Goal: Task Accomplishment & Management: Use online tool/utility

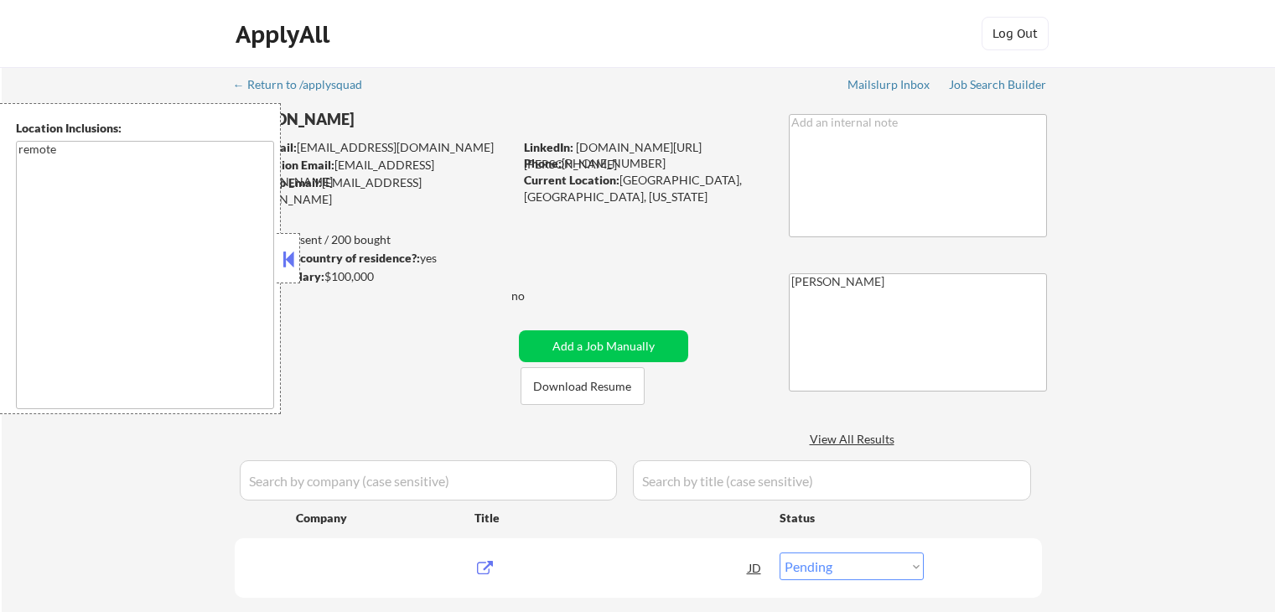
select select ""pending""
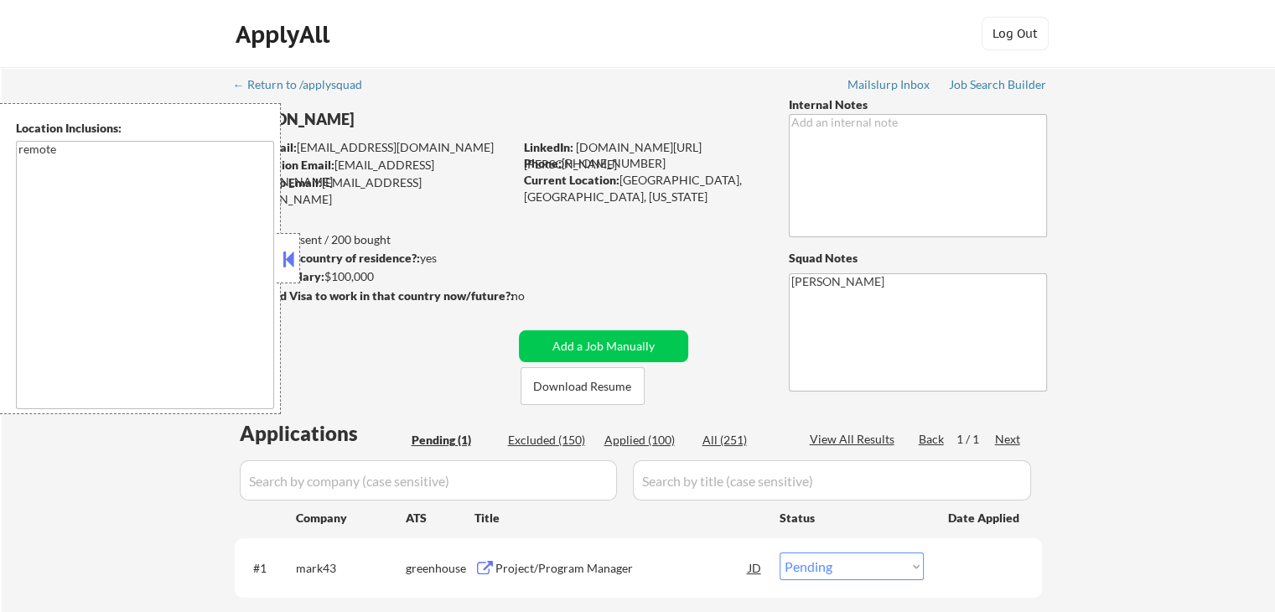
click at [1105, 273] on div "← Return to /applysquad Mailslurp Inbox Job Search Builder [PERSON_NAME] User E…" at bounding box center [639, 369] width 1274 height 604
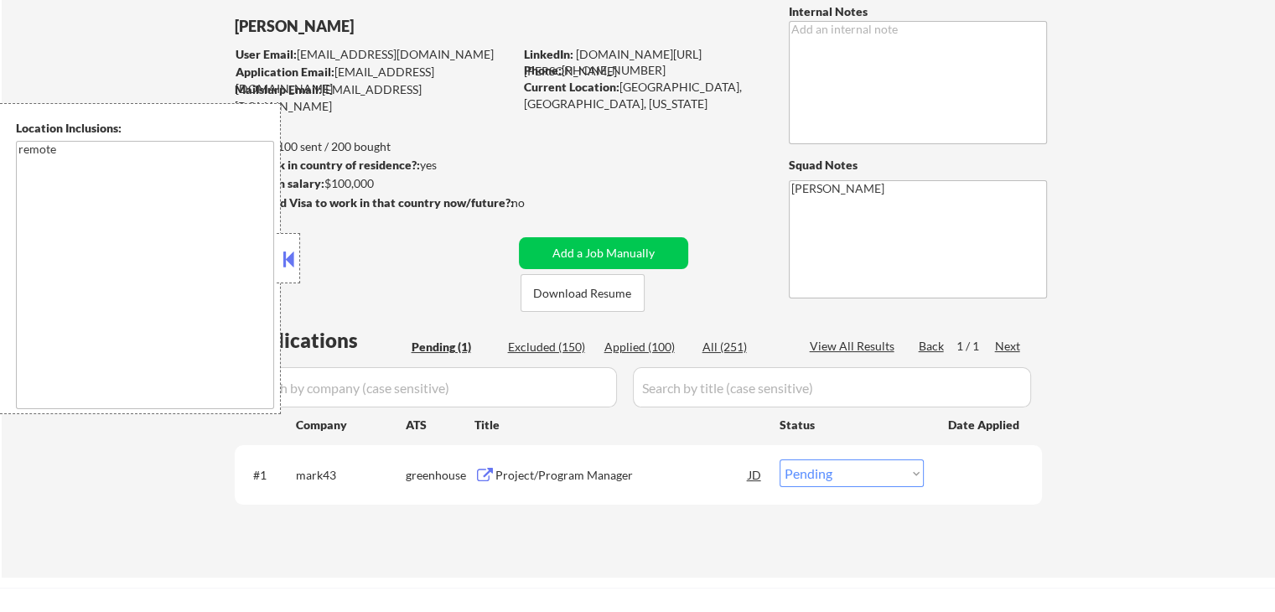
scroll to position [168, 0]
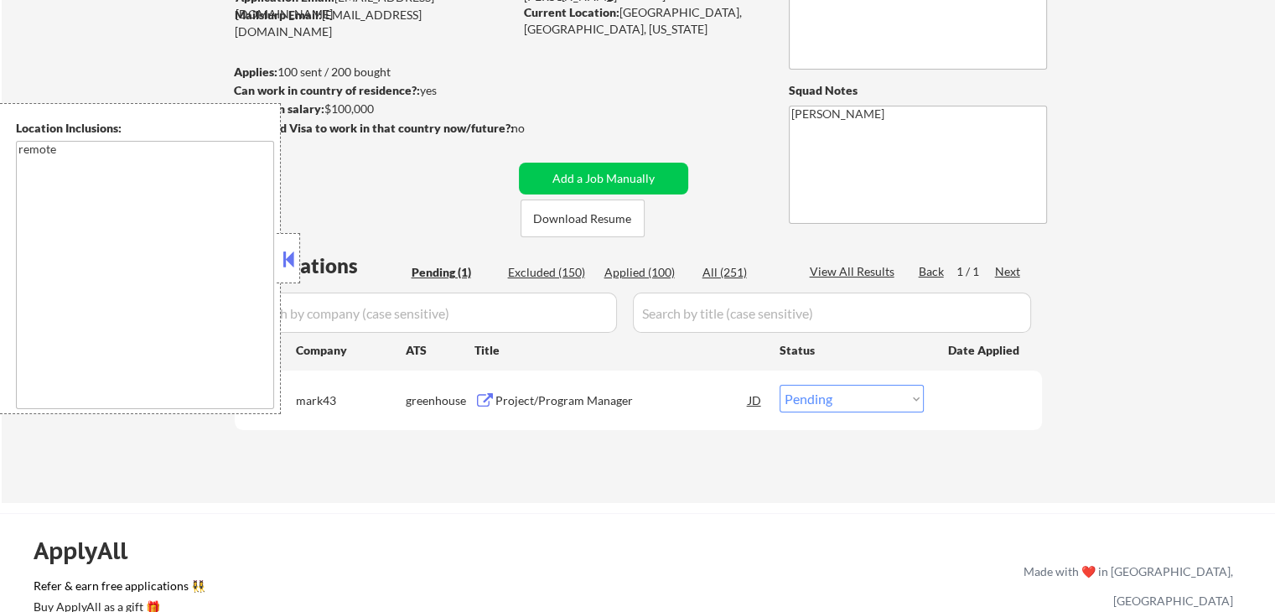
drag, startPoint x: 288, startPoint y: 262, endPoint x: 319, endPoint y: 272, distance: 31.6
click at [288, 262] on button at bounding box center [288, 259] width 18 height 25
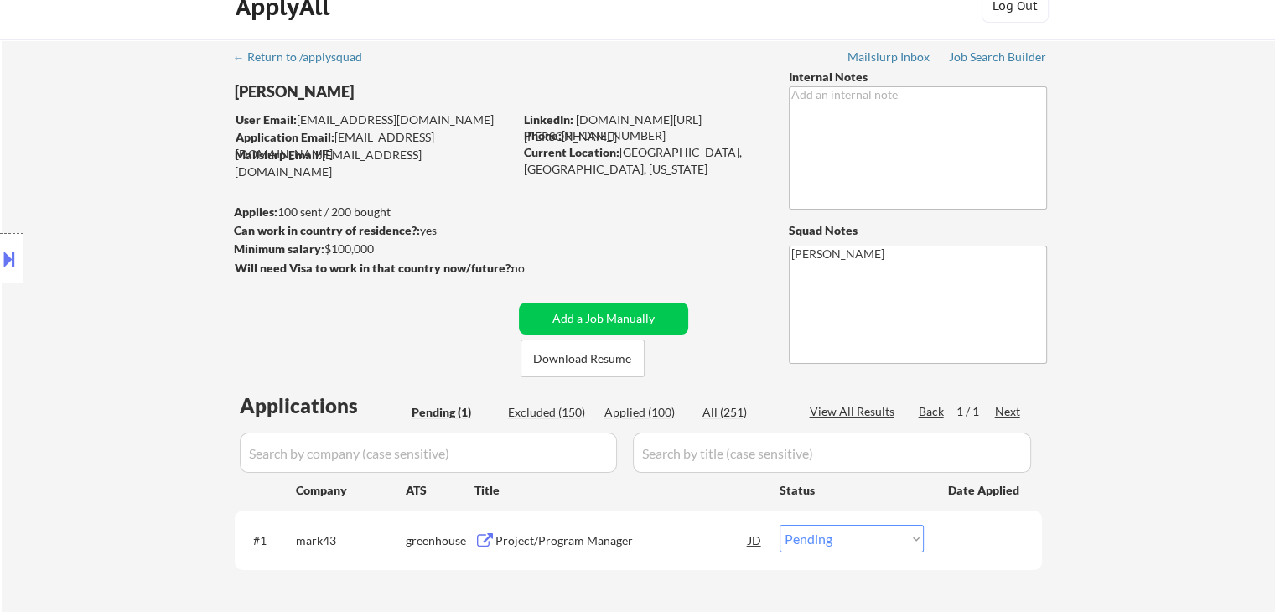
scroll to position [0, 0]
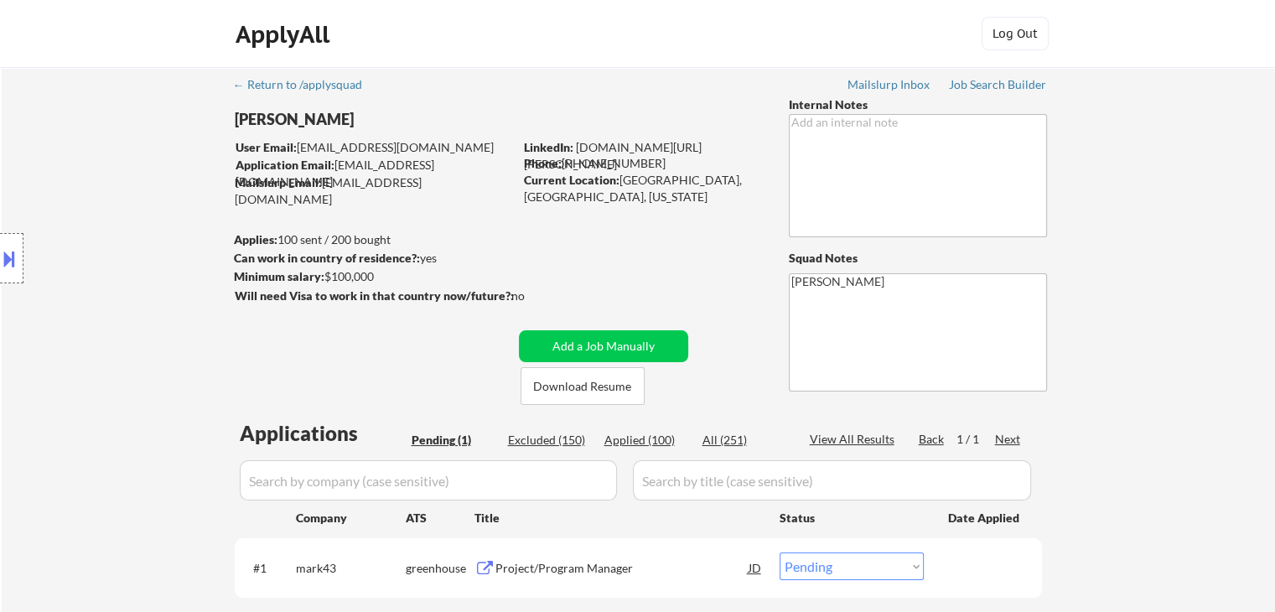
click at [1144, 289] on div "← Return to /applysquad Mailslurp Inbox Job Search Builder [PERSON_NAME] User E…" at bounding box center [639, 369] width 1274 height 604
drag, startPoint x: 128, startPoint y: 226, endPoint x: 103, endPoint y: 228, distance: 25.3
click at [127, 226] on div "Location Inclusions: remote" at bounding box center [150, 258] width 300 height 311
click at [148, 246] on div "Location Inclusions: remote" at bounding box center [150, 258] width 300 height 311
drag, startPoint x: 1218, startPoint y: 241, endPoint x: 1169, endPoint y: 229, distance: 50.8
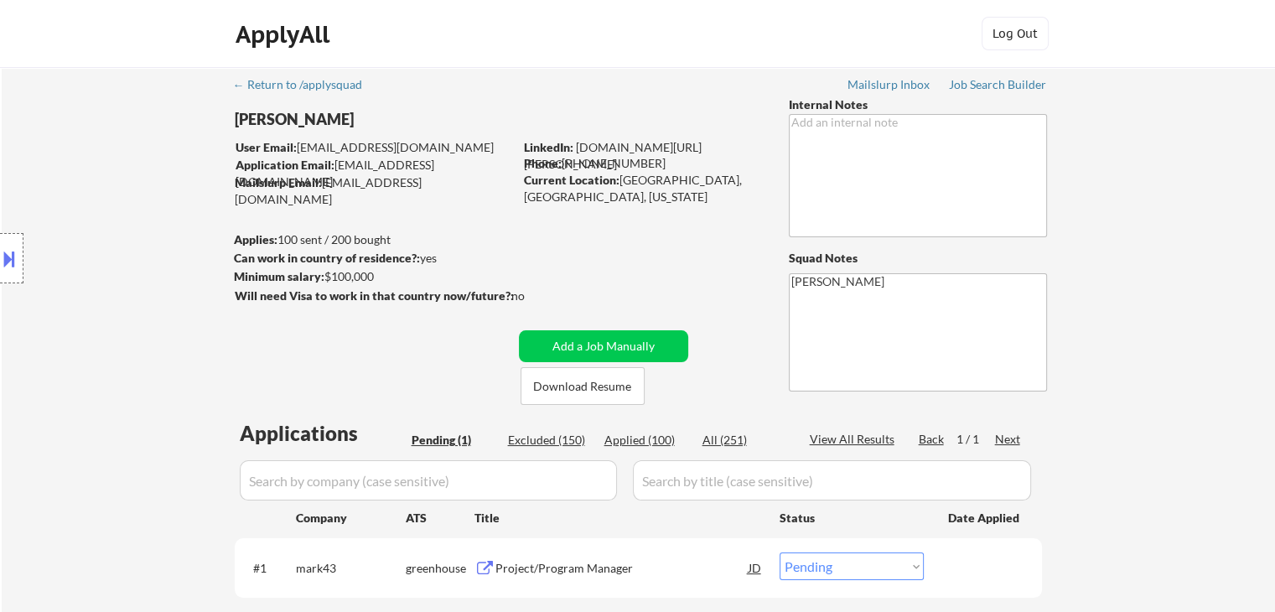
click at [1217, 241] on div "← Return to /applysquad Mailslurp Inbox Job Search Builder [PERSON_NAME] User E…" at bounding box center [639, 369] width 1274 height 604
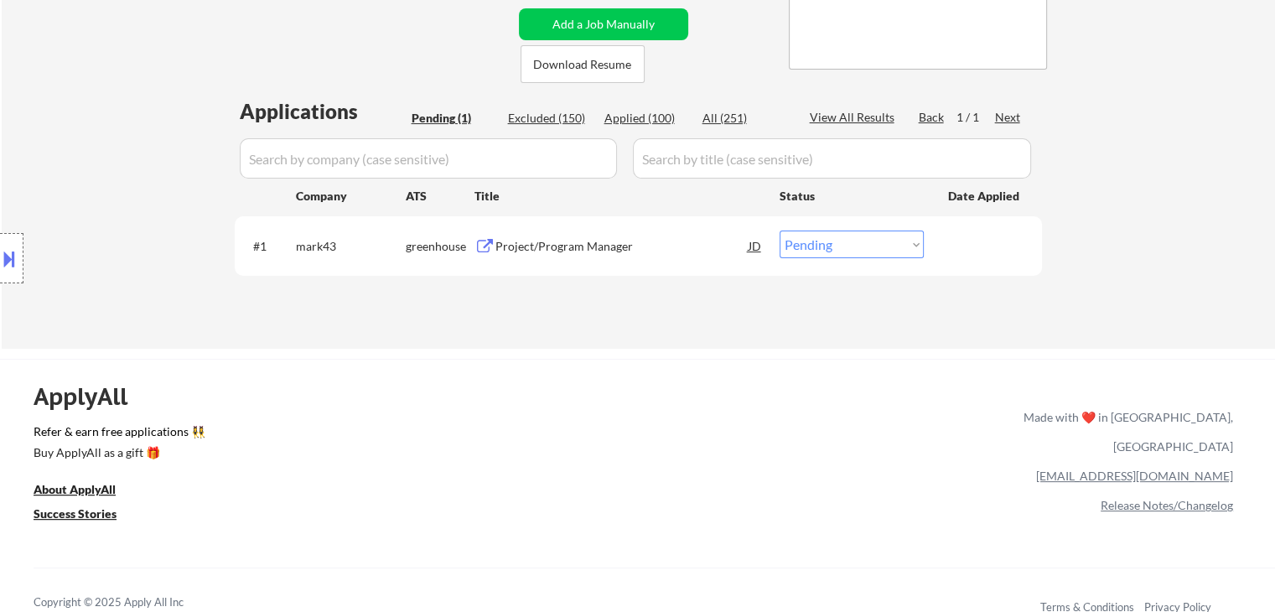
scroll to position [335, 0]
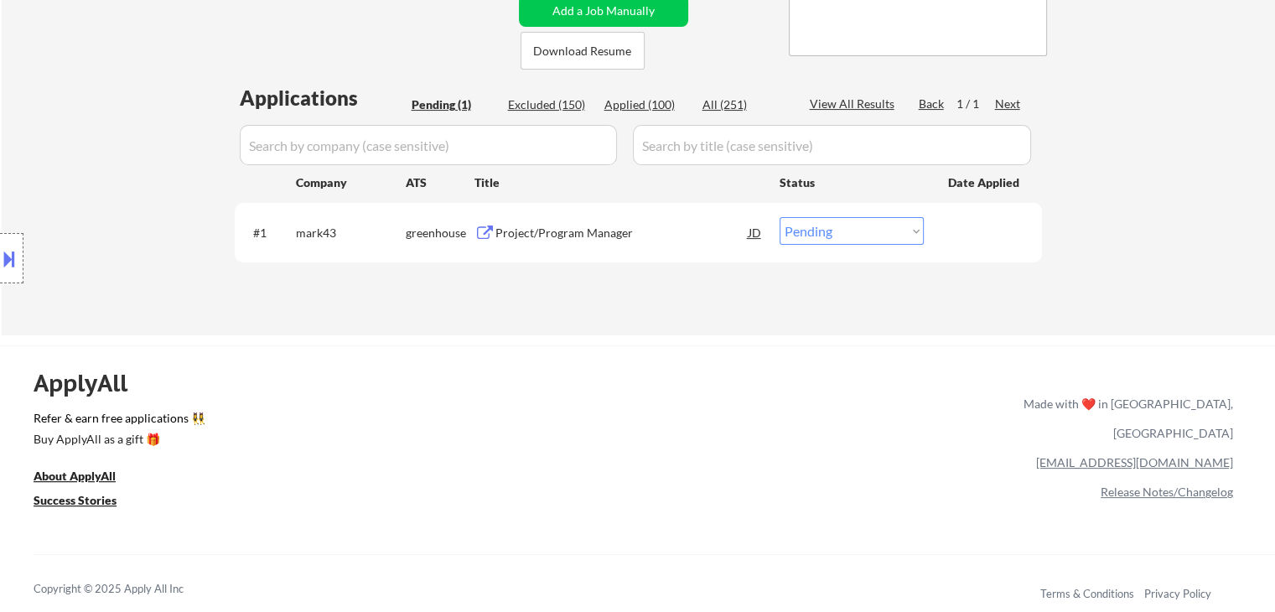
click at [147, 195] on div "Location Inclusions: remote" at bounding box center [150, 258] width 300 height 311
click at [545, 236] on div "Project/Program Manager" at bounding box center [622, 233] width 253 height 17
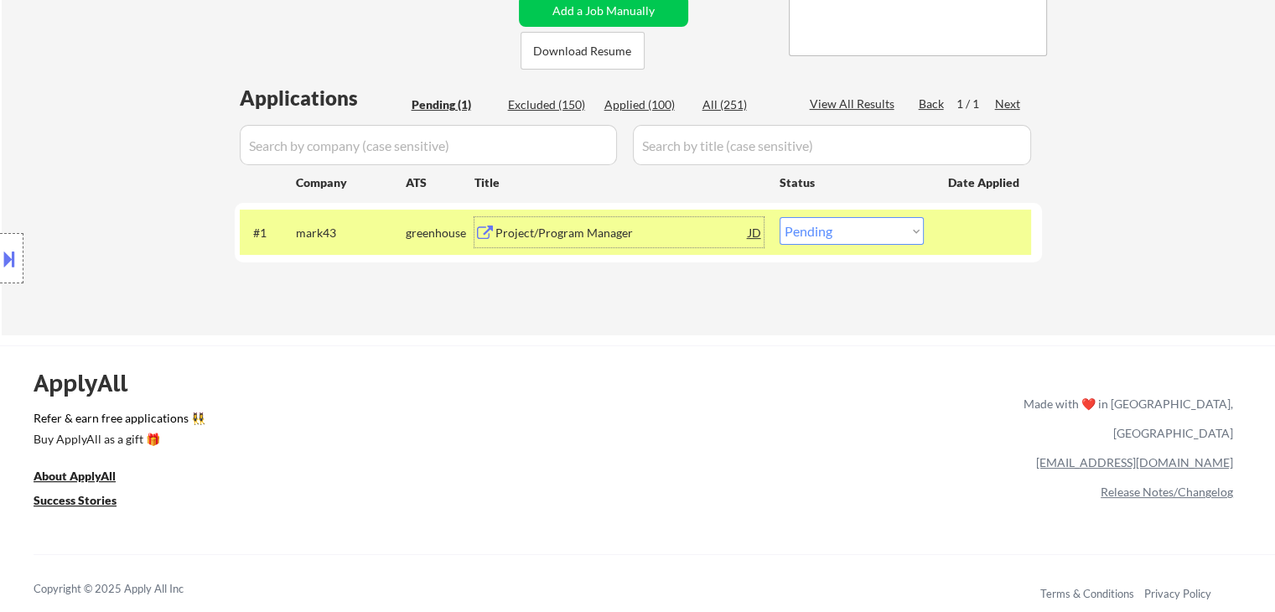
click at [354, 371] on div "ApplyAll Refer & earn free applications 👯‍♀️ Buy ApplyAll as a gift 🎁 About App…" at bounding box center [637, 490] width 1275 height 266
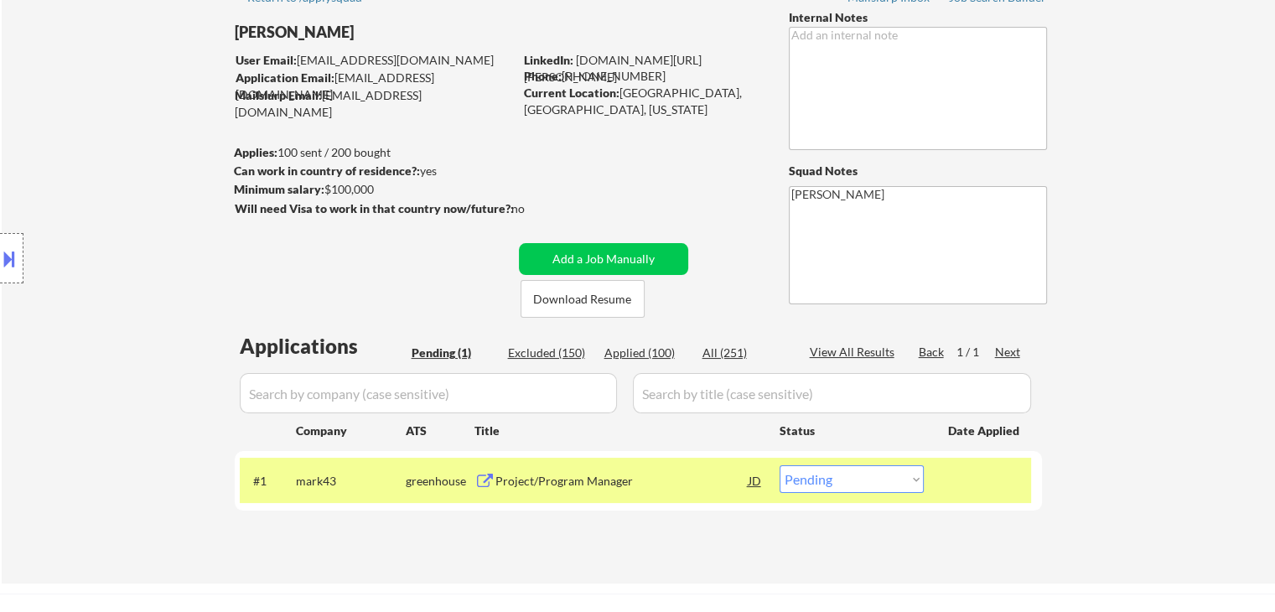
scroll to position [0, 0]
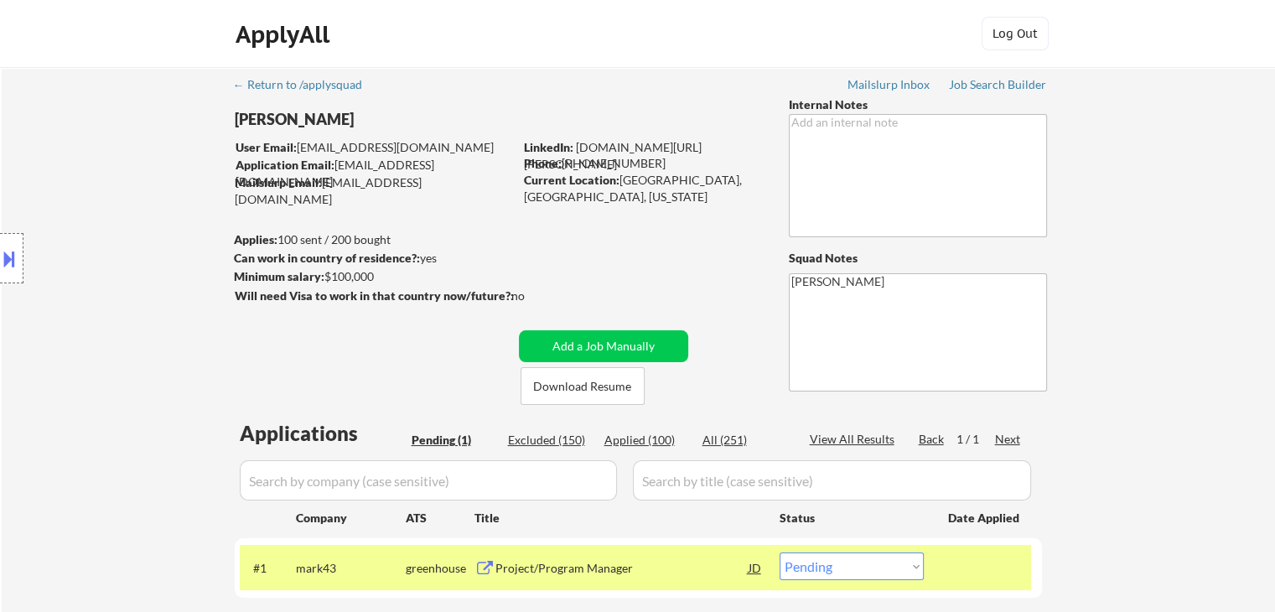
click at [155, 342] on div "Location Inclusions: remote" at bounding box center [150, 258] width 300 height 311
click at [1195, 513] on div "← Return to /applysquad Mailslurp Inbox Job Search Builder [PERSON_NAME] User E…" at bounding box center [639, 369] width 1274 height 604
click at [1211, 439] on div "← Return to /applysquad Mailslurp Inbox Job Search Builder [PERSON_NAME] User E…" at bounding box center [639, 369] width 1274 height 604
